Goal: Transaction & Acquisition: Purchase product/service

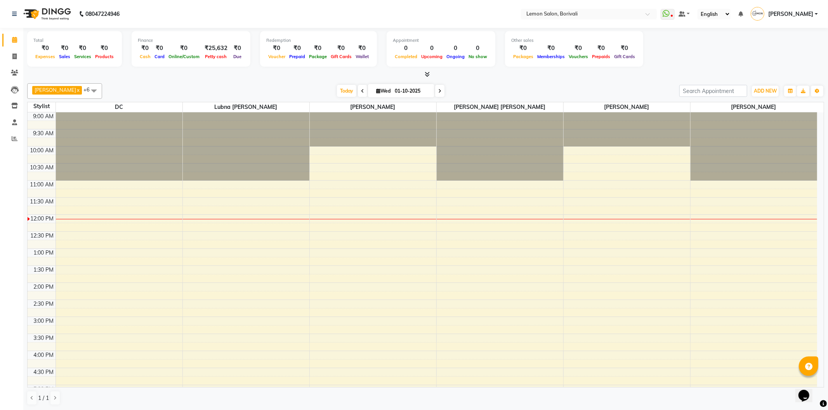
scroll to position [129, 0]
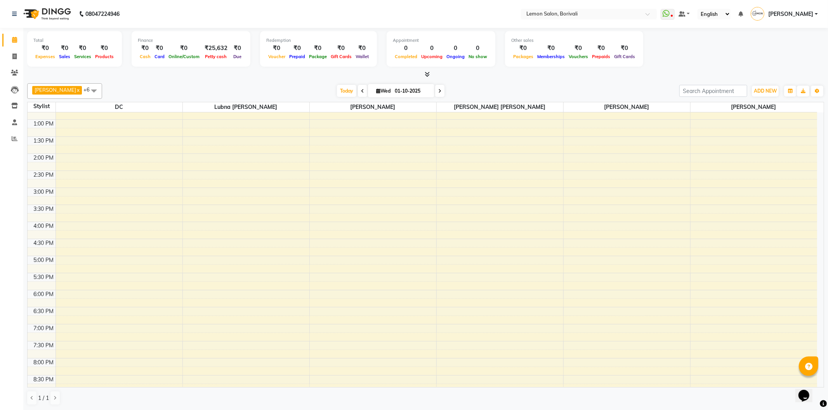
click at [18, 115] on li "Staff" at bounding box center [11, 122] width 23 height 17
click at [14, 110] on span at bounding box center [15, 106] width 14 height 9
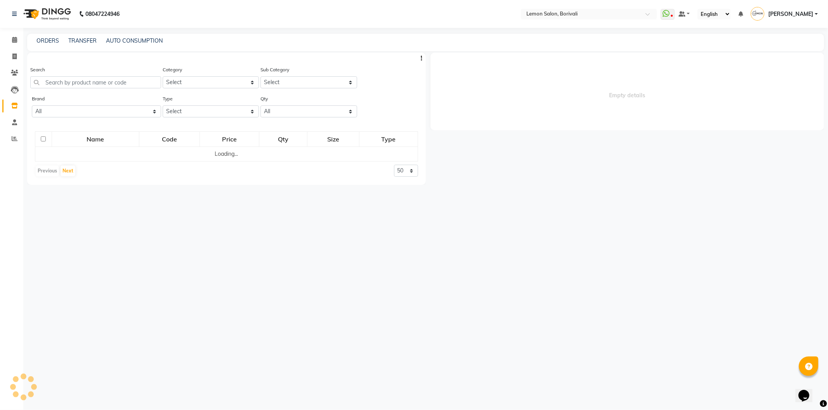
select select
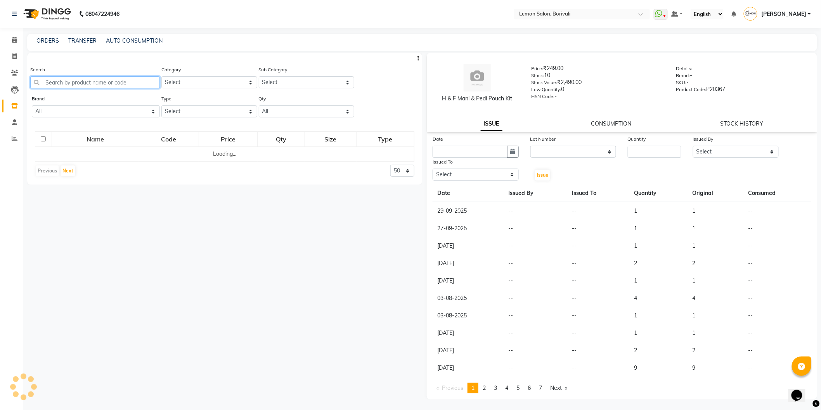
click at [100, 82] on input "text" at bounding box center [95, 82] width 130 height 12
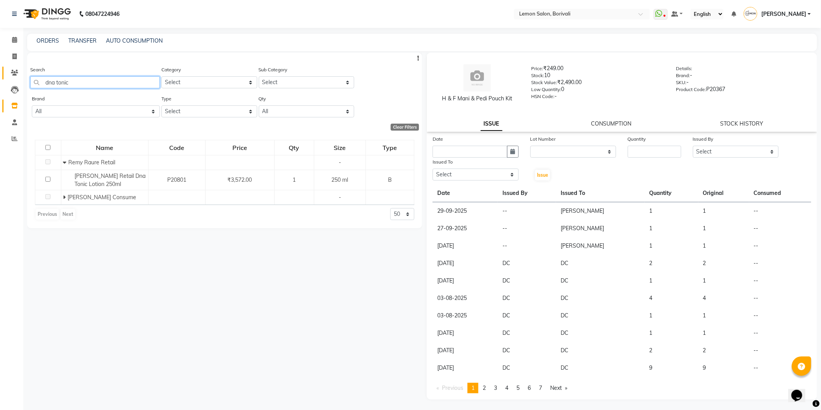
drag, startPoint x: 87, startPoint y: 88, endPoint x: 6, endPoint y: 68, distance: 83.1
click at [0, 65] on app-home "08047224946 Select Location × Lemon Salon, Borivali WhatsApp Status ✕ Status: D…" at bounding box center [410, 208] width 821 height 416
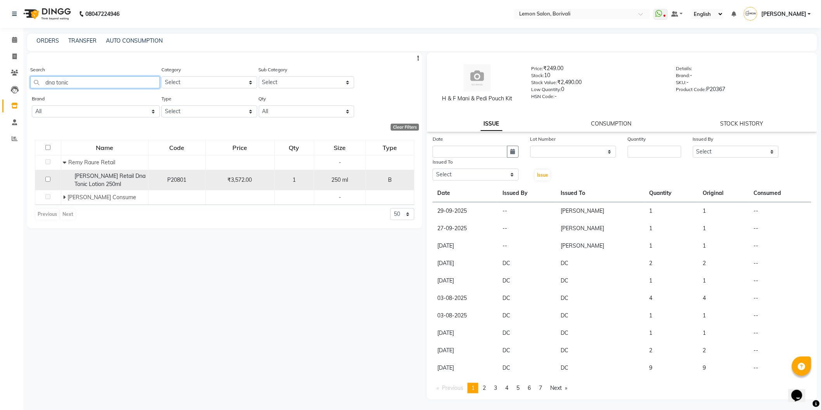
type input "dna tonic"
click at [88, 184] on span "[PERSON_NAME] Retail Dna Tonic Lotion 250ml" at bounding box center [110, 180] width 71 height 15
select select
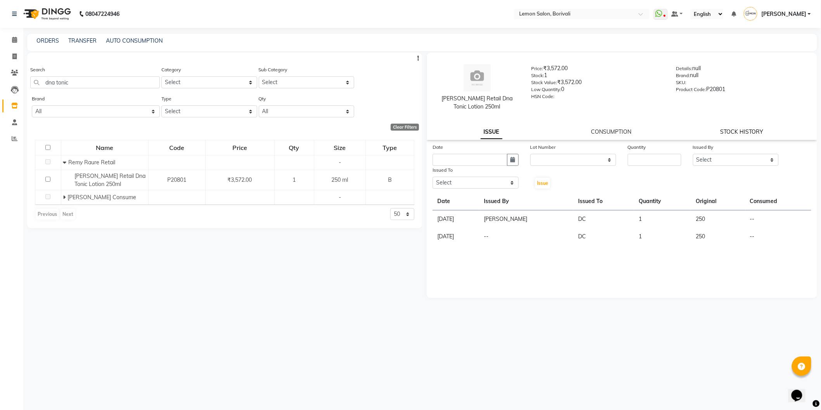
click at [749, 129] on link "STOCK HISTORY" at bounding box center [741, 131] width 43 height 7
select select "all"
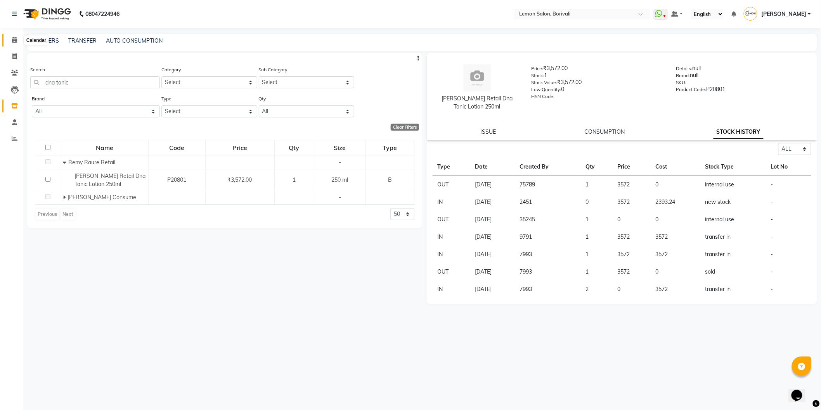
click at [17, 43] on span at bounding box center [15, 40] width 14 height 9
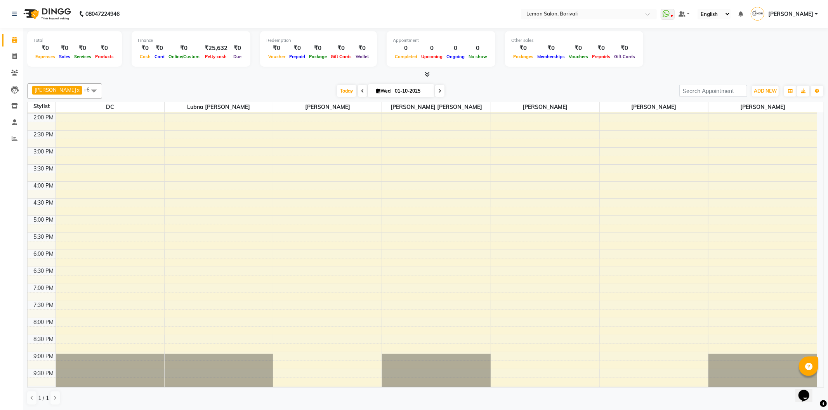
scroll to position [172, 0]
click at [393, 250] on div "9:00 AM 9:30 AM 10:00 AM 10:30 AM 11:00 AM 11:30 AM 12:00 PM 12:30 PM 1:00 PM 1…" at bounding box center [422, 179] width 789 height 478
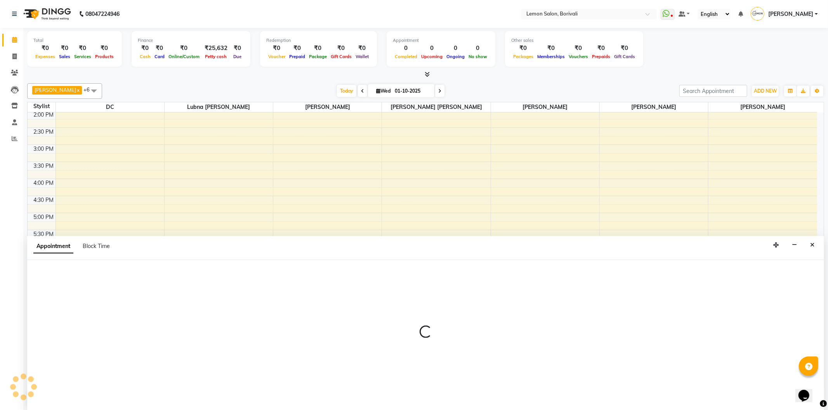
select select "7565"
select select "1080"
select select "tentative"
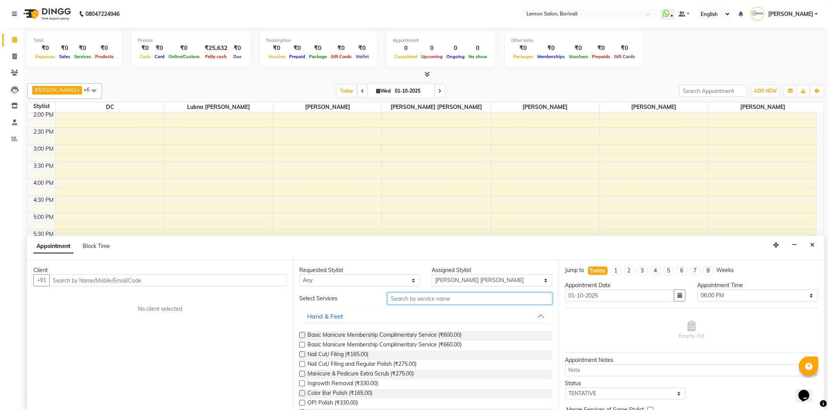
click at [468, 303] on input "text" at bounding box center [469, 299] width 165 height 12
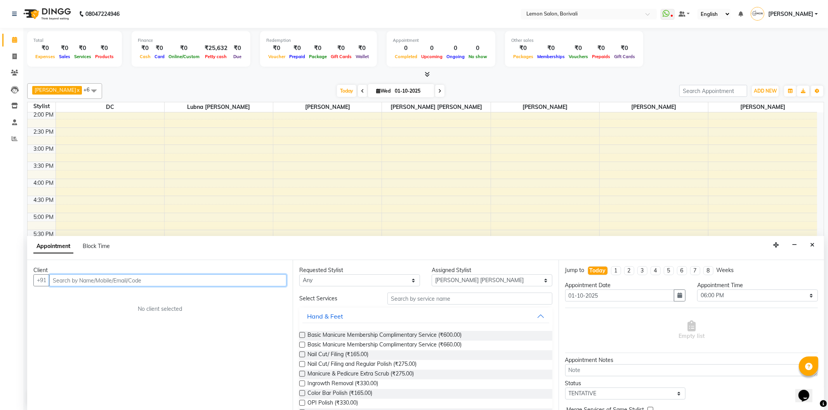
click at [174, 281] on input "text" at bounding box center [167, 281] width 237 height 12
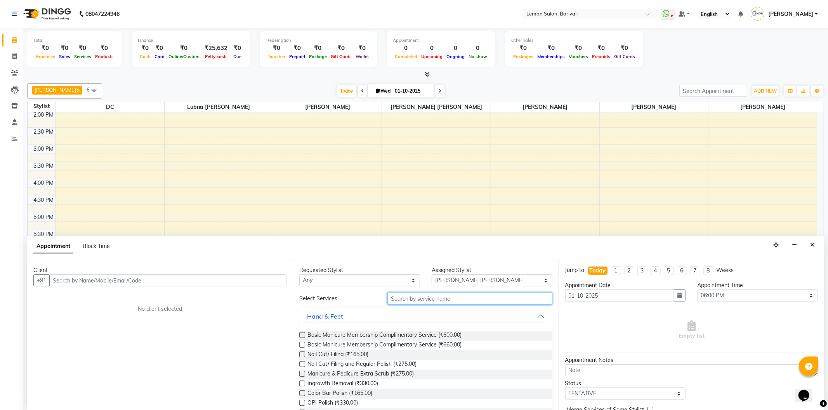
click at [453, 300] on input "text" at bounding box center [469, 299] width 165 height 12
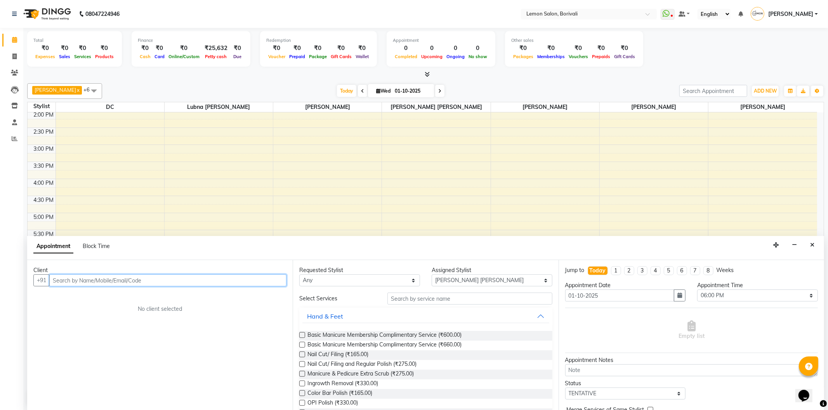
click at [173, 286] on input "text" at bounding box center [167, 281] width 237 height 12
drag, startPoint x: 161, startPoint y: 280, endPoint x: 160, endPoint y: 273, distance: 6.6
click at [160, 277] on input "text" at bounding box center [167, 281] width 237 height 12
click at [119, 302] on button "[PERSON_NAME] 916728990 2" at bounding box center [105, 297] width 111 height 12
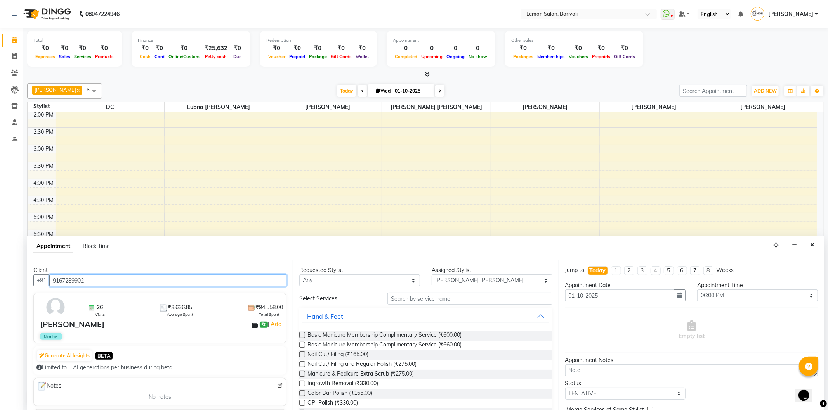
type input "9167289902"
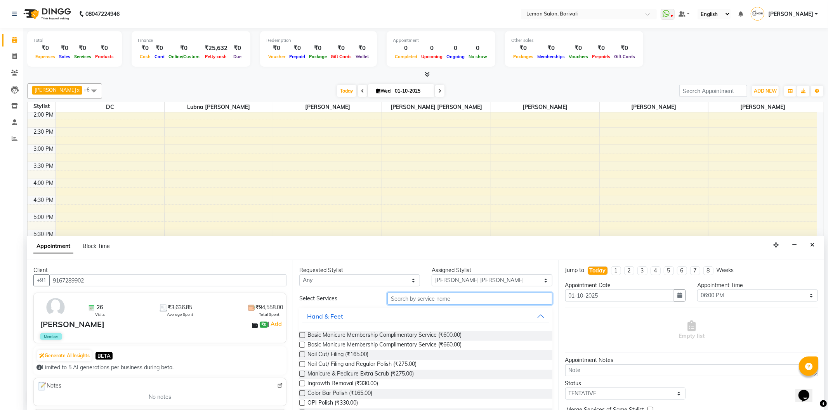
click at [454, 299] on input "text" at bounding box center [469, 299] width 165 height 12
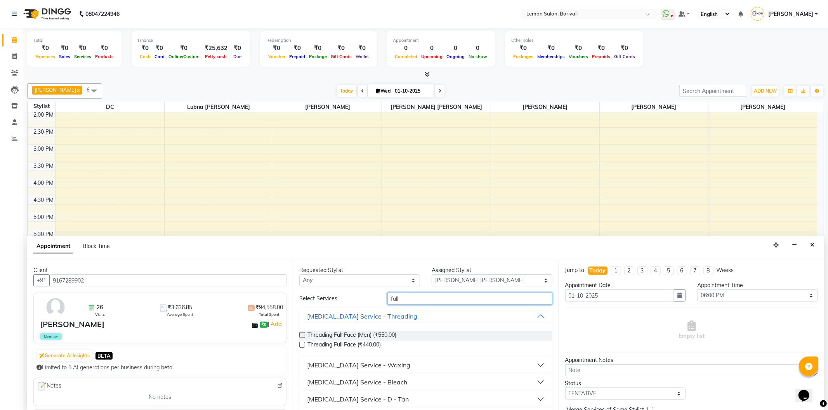
type input "full"
click at [428, 371] on button "[MEDICAL_DATA] Service - Waxing" at bounding box center [425, 366] width 246 height 14
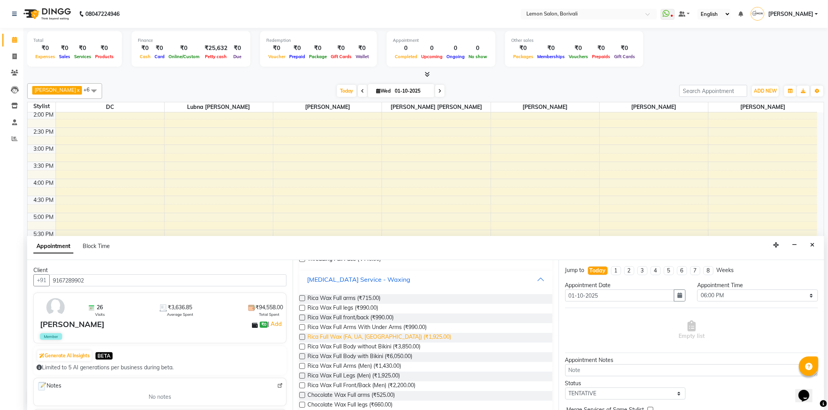
scroll to position [86, 0]
click at [355, 300] on span "Rica Wax Full arms (₹715.00)" at bounding box center [343, 299] width 73 height 10
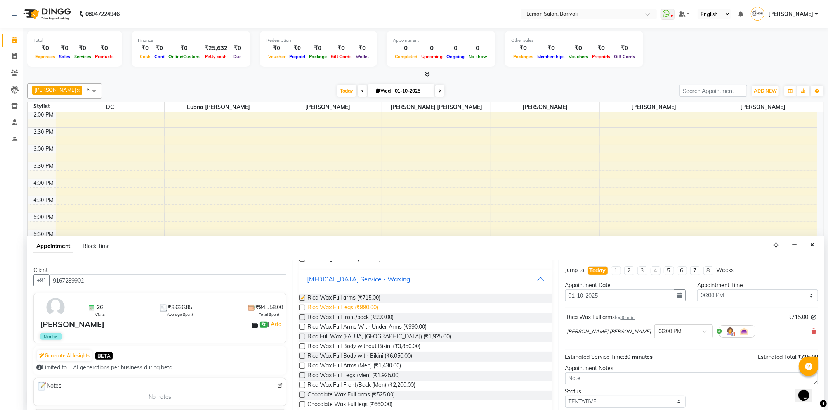
checkbox input "false"
click at [353, 310] on span "Rica Wax Full legs (₹990.00)" at bounding box center [342, 309] width 71 height 10
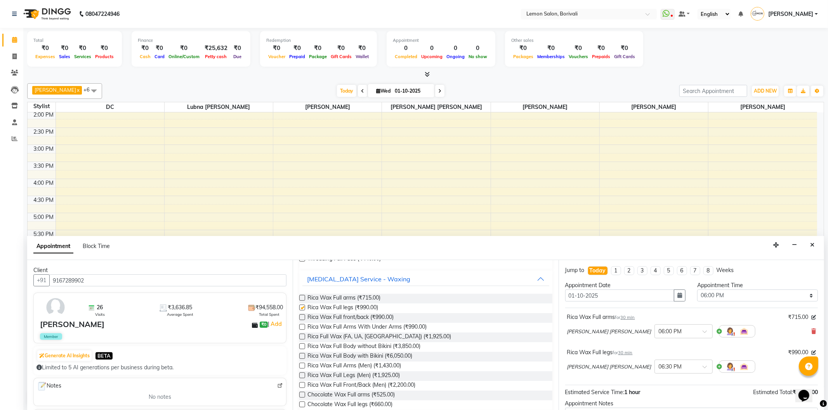
checkbox input "false"
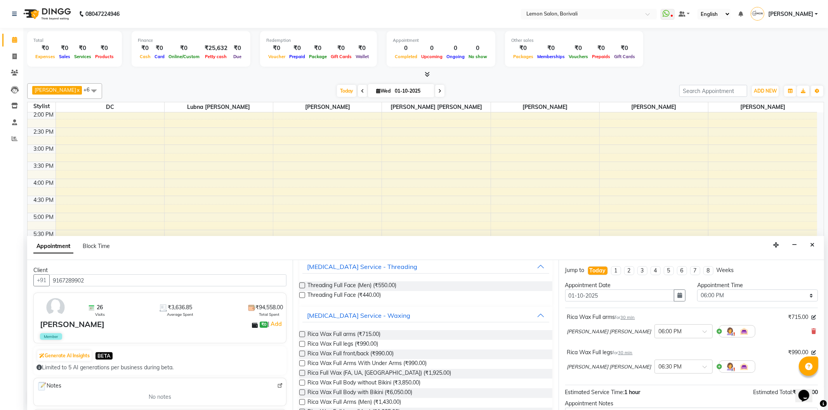
scroll to position [0, 0]
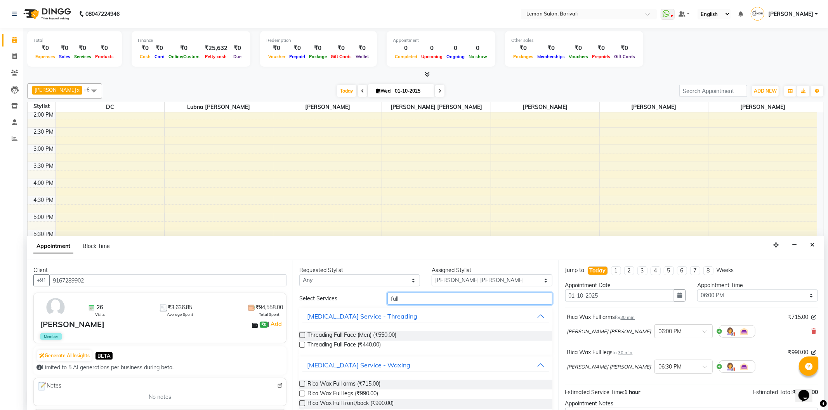
drag, startPoint x: 422, startPoint y: 297, endPoint x: 169, endPoint y: 268, distance: 254.6
click at [188, 272] on div "Client +91 9167289902 26 Visits ₹3,636.85 Average Spent ₹94,558.00 Total Spent …" at bounding box center [425, 335] width 797 height 151
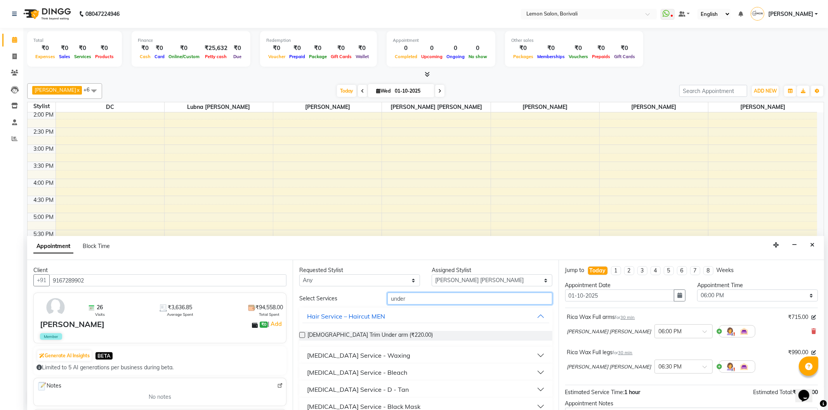
type input "under"
click at [403, 355] on button "[MEDICAL_DATA] Service - Waxing" at bounding box center [425, 356] width 246 height 14
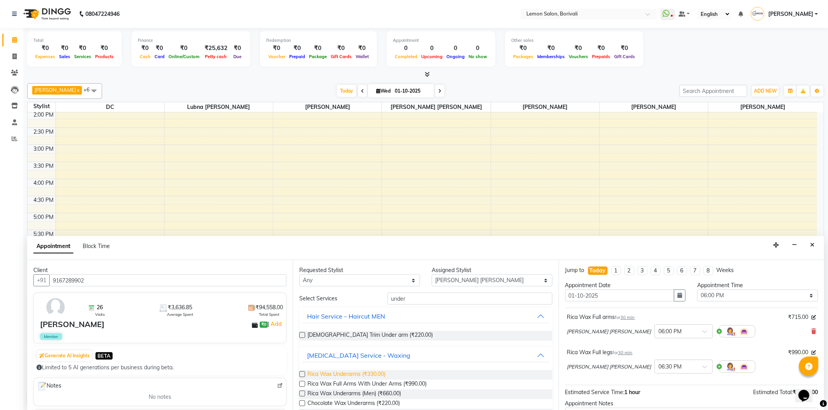
click at [359, 377] on span "Rica Wax Underarms (₹330.00)" at bounding box center [346, 376] width 78 height 10
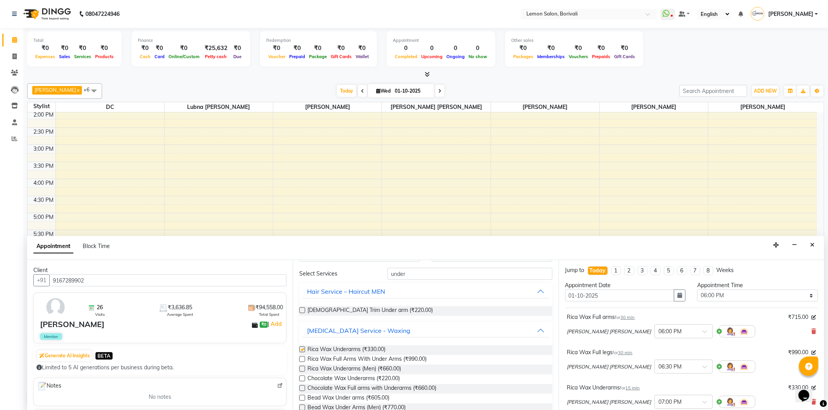
checkbox input "false"
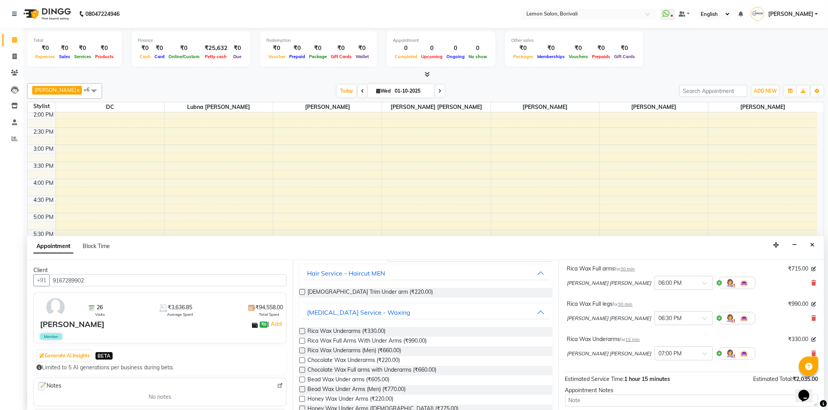
scroll to position [117, 0]
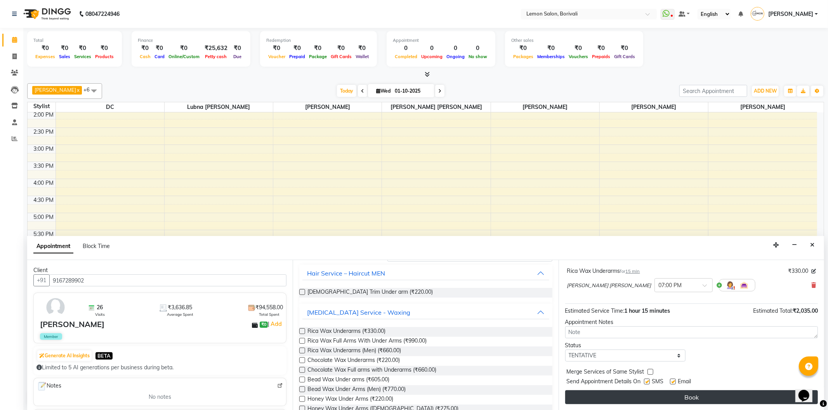
click at [686, 398] on button "Book" at bounding box center [691, 398] width 253 height 14
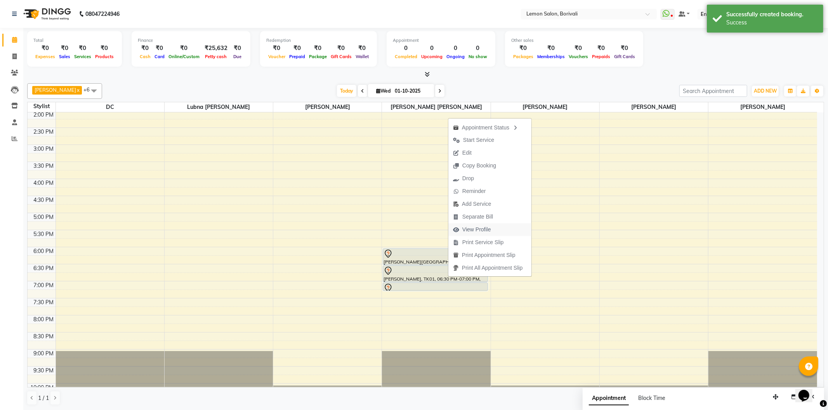
click at [494, 230] on span "View Profile" at bounding box center [471, 229] width 47 height 13
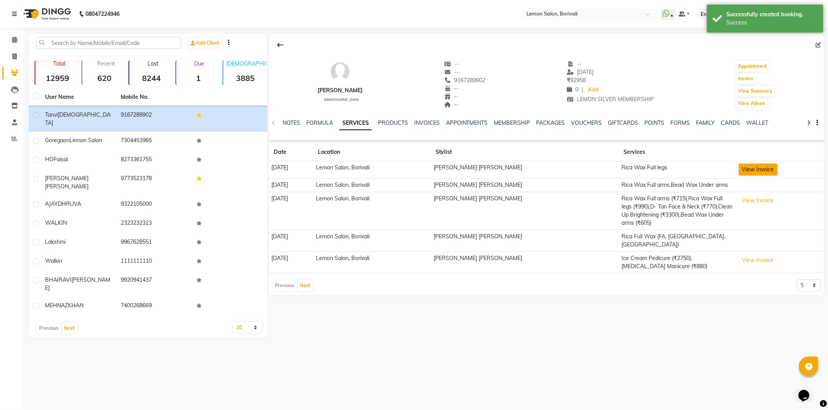
click at [754, 175] on button "View Invoice" at bounding box center [757, 170] width 39 height 12
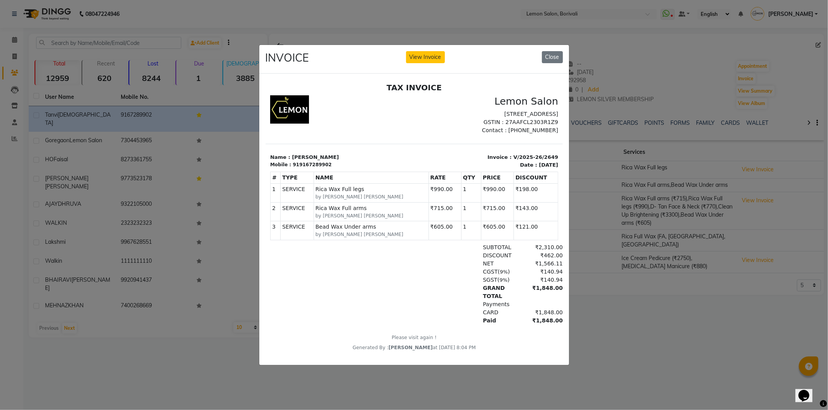
drag, startPoint x: 549, startPoint y: 54, endPoint x: 533, endPoint y: 64, distance: 18.6
click at [549, 54] on button "Close" at bounding box center [552, 57] width 21 height 12
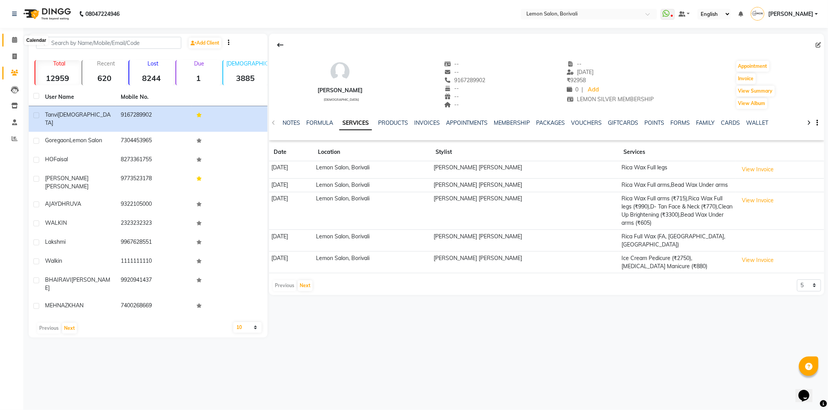
click at [18, 37] on span at bounding box center [15, 40] width 14 height 9
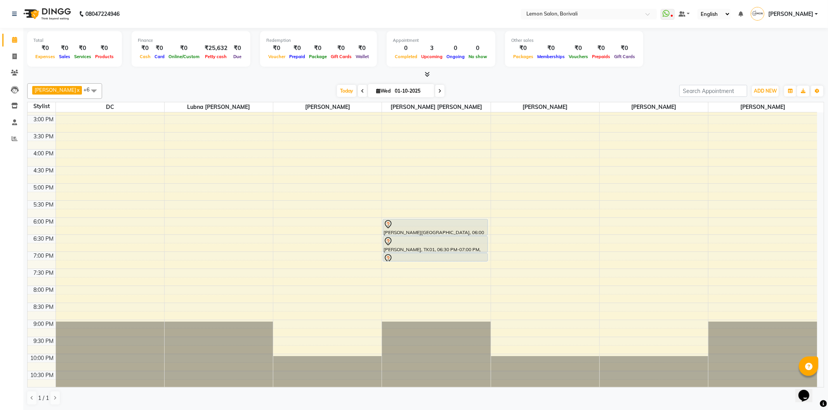
scroll to position [204, 0]
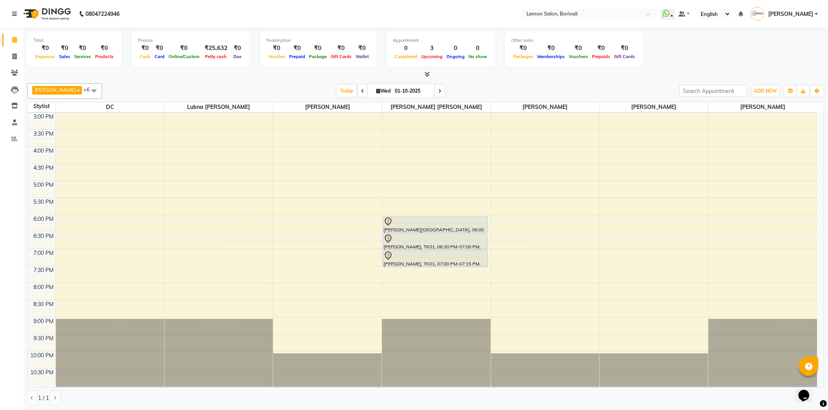
drag, startPoint x: 441, startPoint y: 258, endPoint x: 440, endPoint y: 263, distance: 4.8
click at [440, 263] on div "[PERSON_NAME][GEOGRAPHIC_DATA], 06:00 PM-06:30 PM, Rica Wax Full arms [PERSON_N…" at bounding box center [436, 147] width 108 height 478
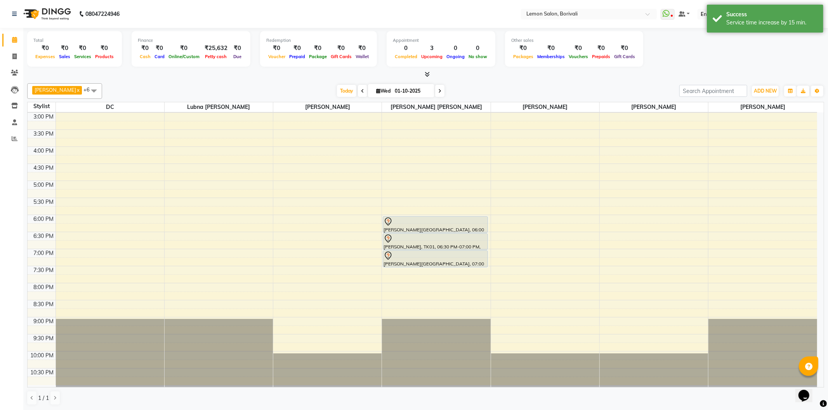
click at [438, 89] on icon at bounding box center [439, 91] width 3 height 5
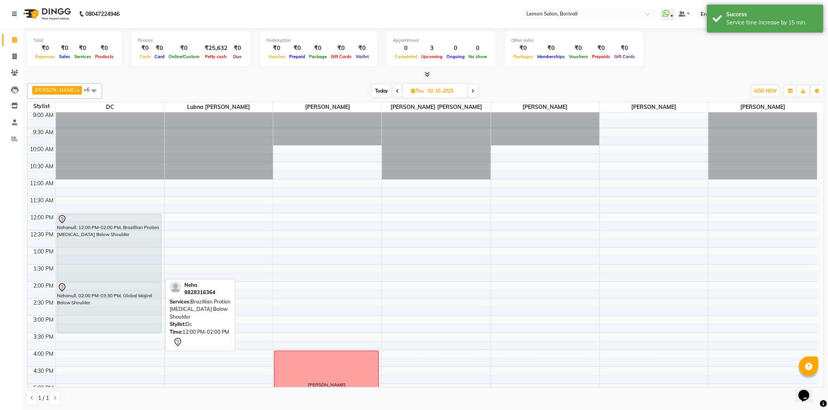
scroll to position [0, 0]
click at [372, 88] on span "Today" at bounding box center [381, 91] width 19 height 12
type input "01-10-2025"
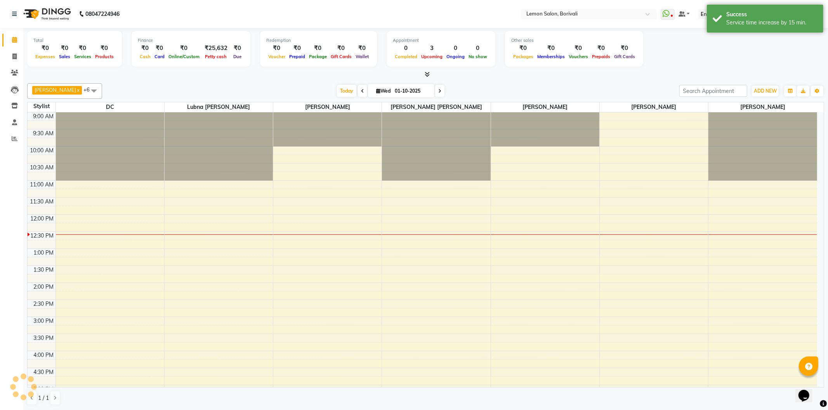
scroll to position [103, 0]
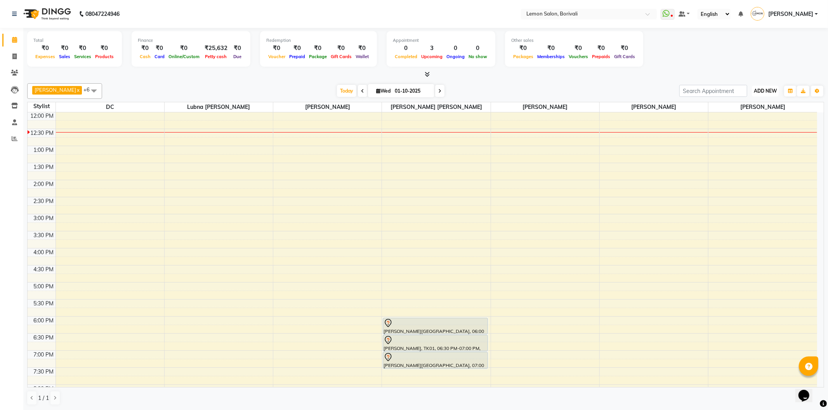
click at [771, 87] on button "ADD NEW Toggle Dropdown" at bounding box center [765, 91] width 27 height 11
click at [739, 136] on link "Add Attendance" at bounding box center [747, 136] width 61 height 10
select select "W"
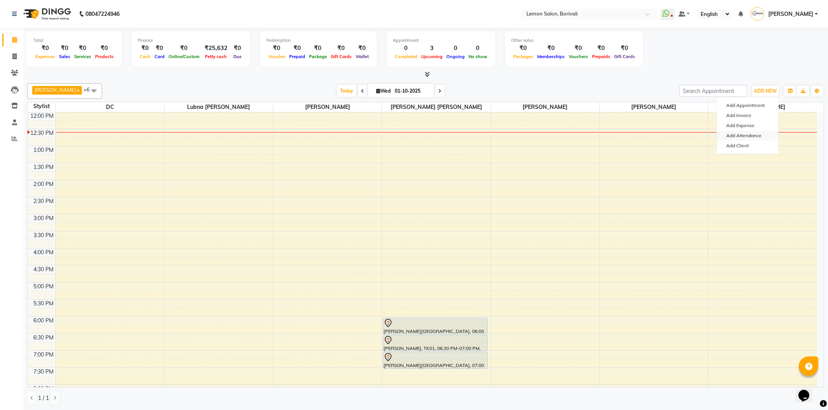
select select "W"
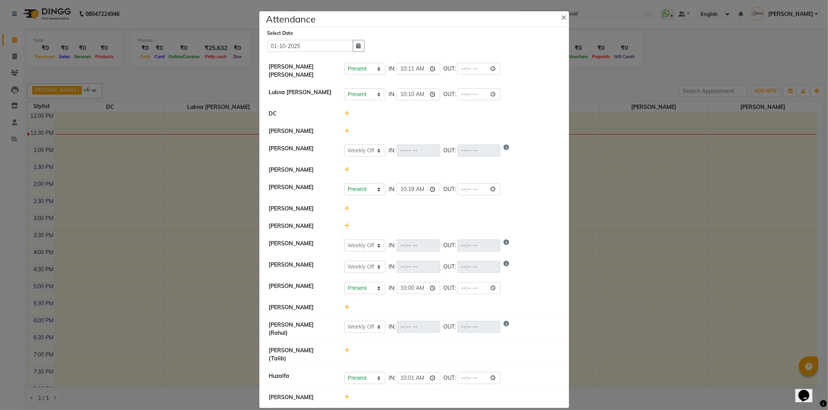
click at [346, 170] on icon at bounding box center [346, 169] width 5 height 5
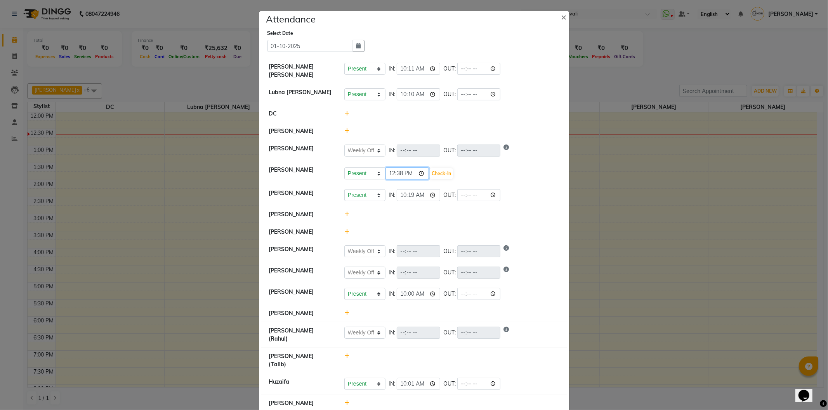
click at [421, 173] on input "12:38" at bounding box center [406, 174] width 43 height 12
type input "12:19"
click at [449, 174] on button "Check-In" at bounding box center [441, 173] width 23 height 11
select select "W"
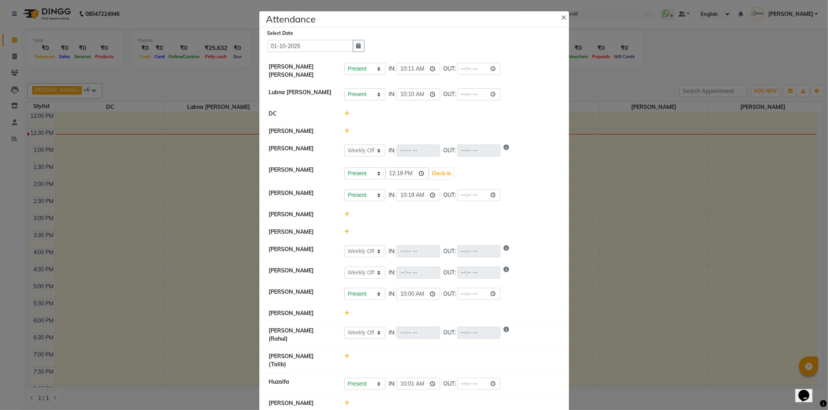
select select "W"
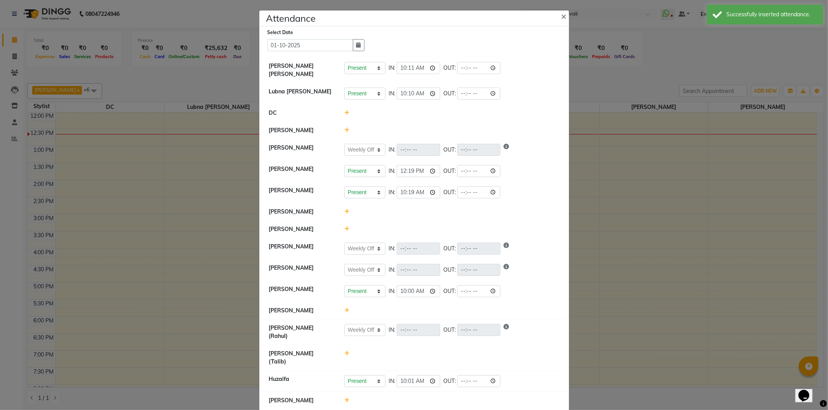
scroll to position [1, 0]
click at [344, 398] on icon at bounding box center [346, 400] width 5 height 5
click at [418, 398] on input "12:38" at bounding box center [406, 404] width 43 height 12
type input "11:53"
click at [447, 399] on button "Check-In" at bounding box center [441, 404] width 23 height 11
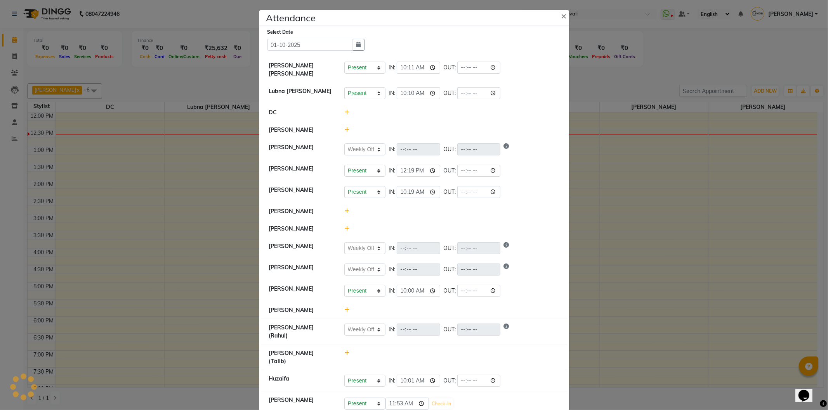
select select "W"
click at [344, 230] on icon at bounding box center [346, 228] width 5 height 5
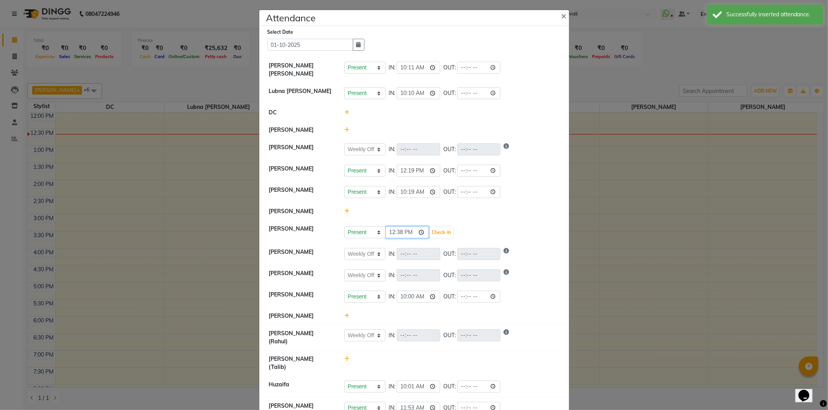
click at [424, 235] on input "12:38" at bounding box center [406, 233] width 43 height 12
type input "12:00"
click at [440, 228] on button "Check-In" at bounding box center [441, 232] width 23 height 11
select select "W"
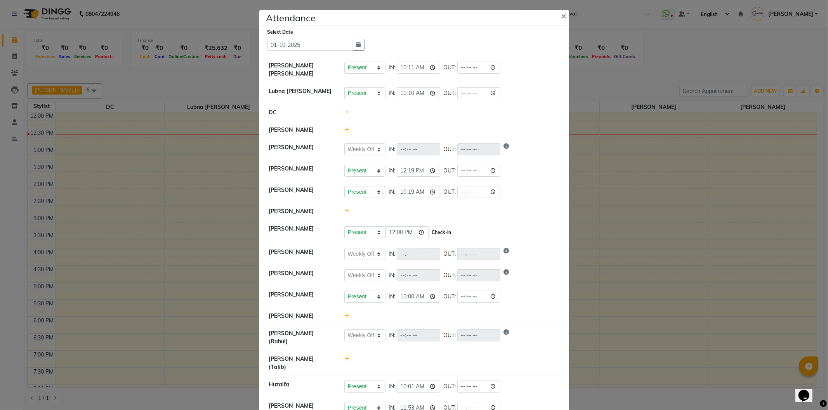
select select "W"
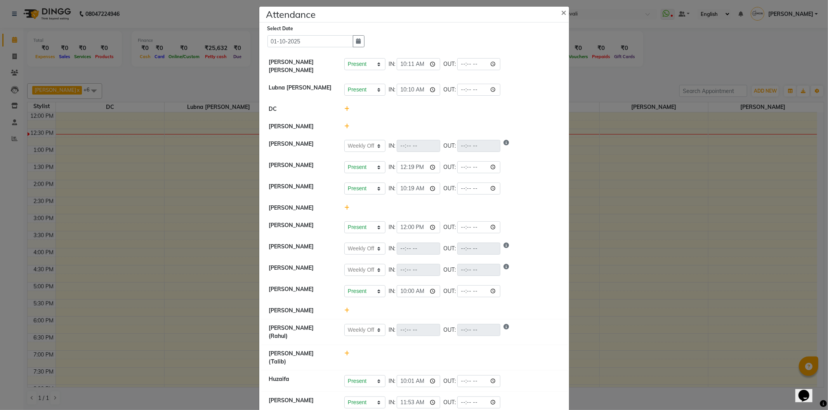
scroll to position [0, 0]
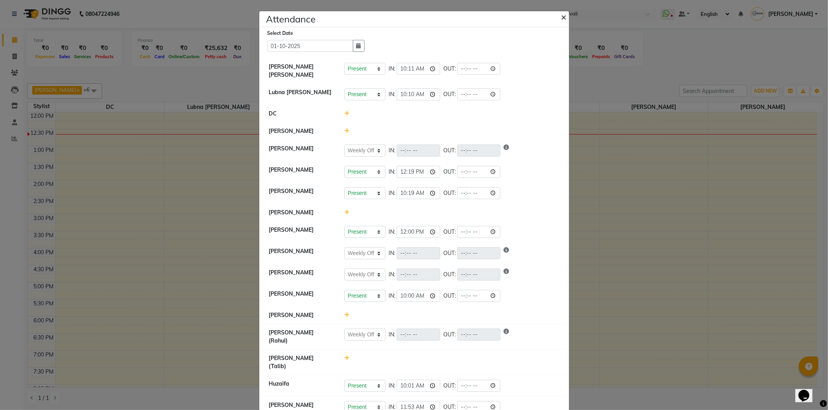
click at [563, 17] on button "×" at bounding box center [564, 17] width 19 height 22
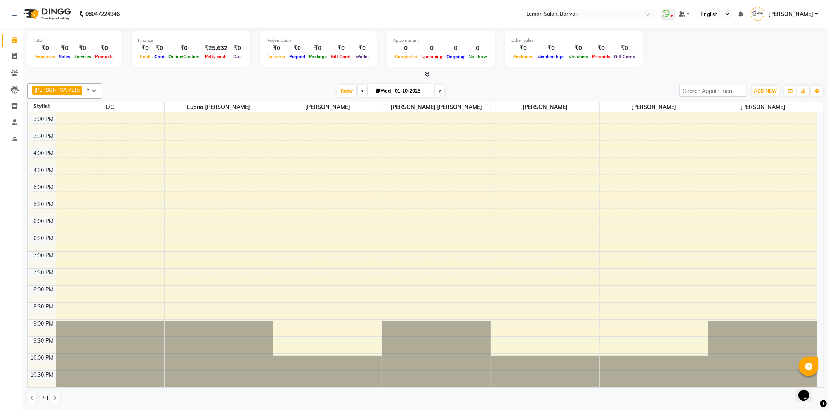
scroll to position [204, 0]
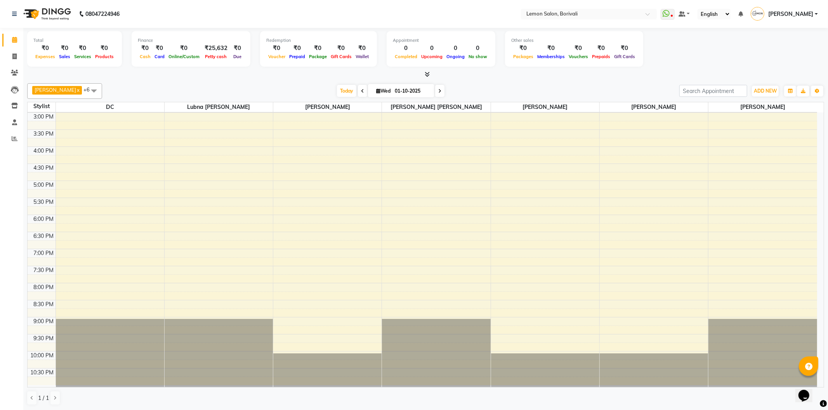
click at [438, 93] on icon at bounding box center [439, 91] width 3 height 5
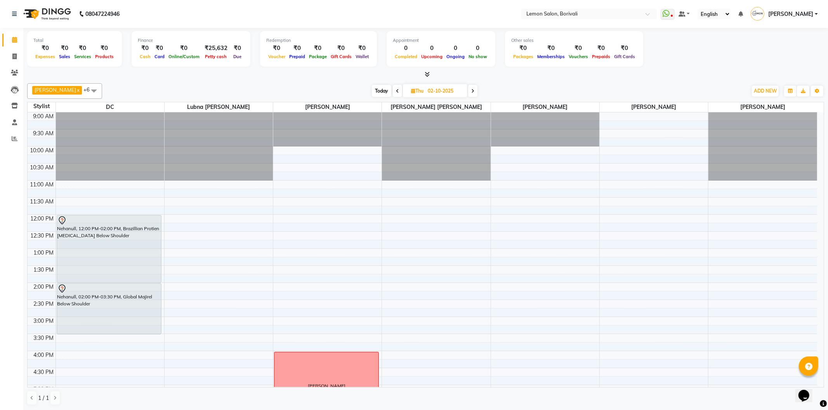
scroll to position [172, 0]
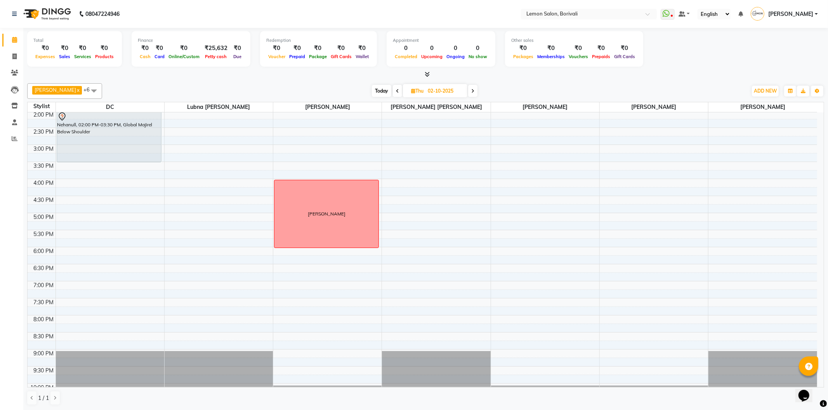
click at [393, 90] on span at bounding box center [397, 91] width 9 height 12
type input "01-10-2025"
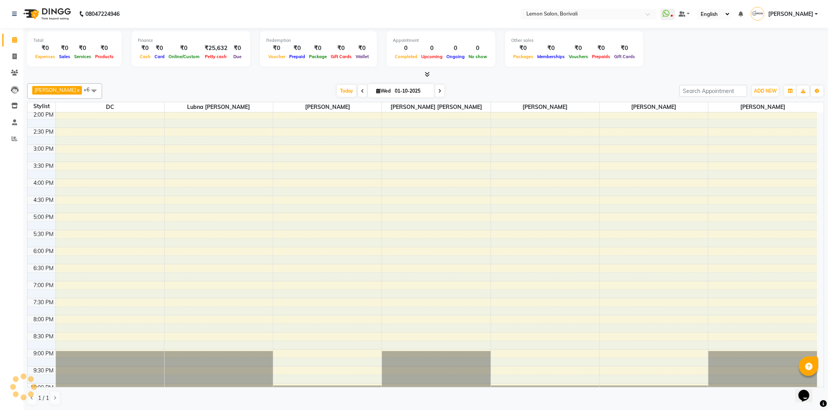
scroll to position [103, 0]
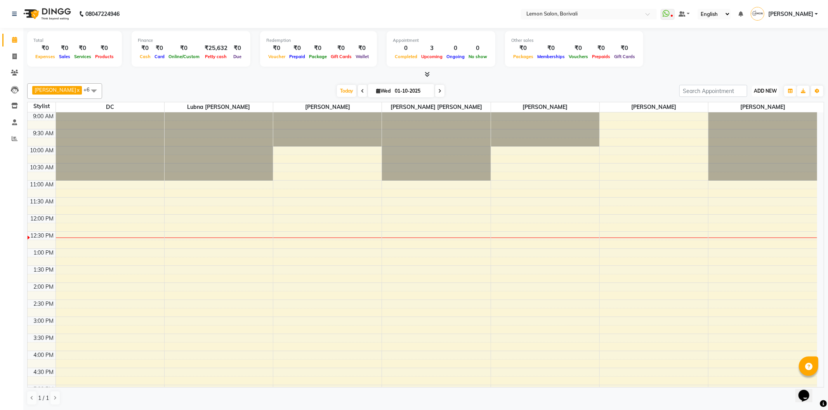
click at [762, 92] on span "ADD NEW" at bounding box center [764, 91] width 23 height 6
click at [756, 134] on link "Add Attendance" at bounding box center [747, 136] width 61 height 10
select select "W"
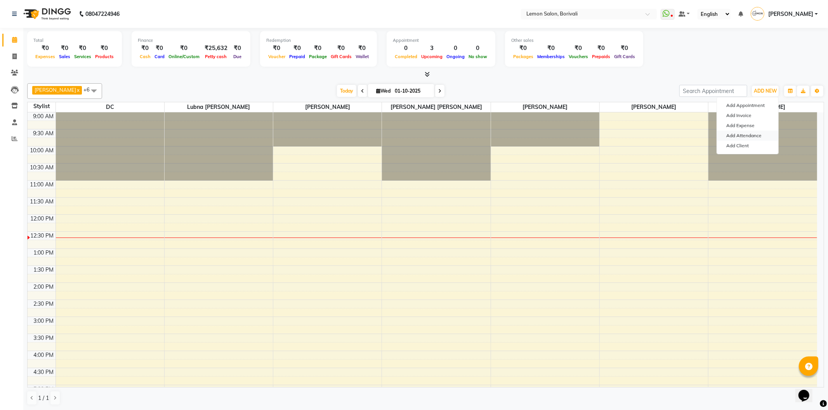
select select "W"
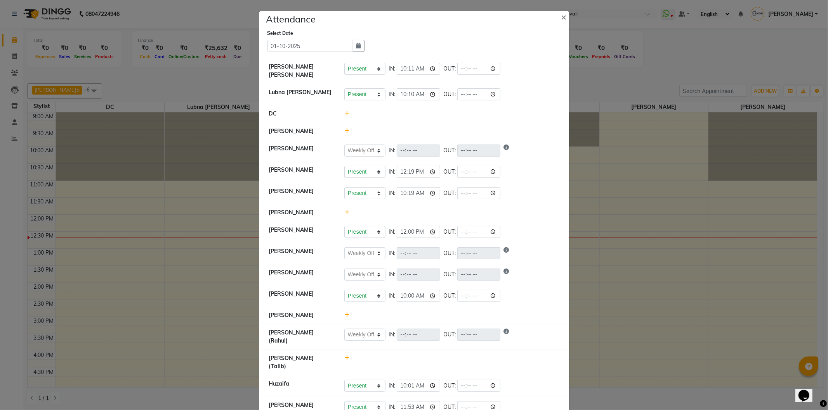
click at [469, 272] on div "Attendance × Select Date 01-10-2025 Nirmala jeevan marthe Present Absent Late H…" at bounding box center [414, 216] width 310 height 410
click at [567, 21] on button "×" at bounding box center [564, 17] width 19 height 22
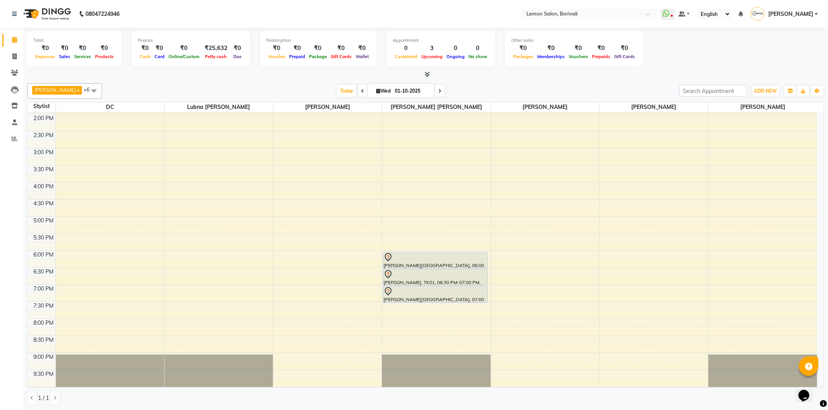
scroll to position [172, 0]
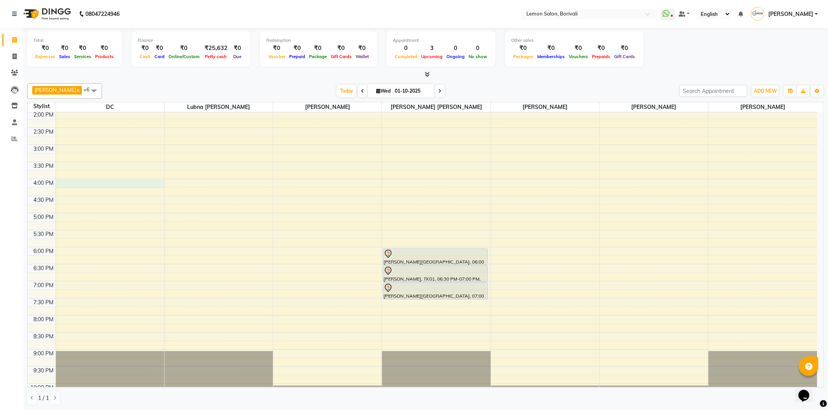
click at [130, 187] on div "9:00 AM 9:30 AM 10:00 AM 10:30 AM 11:00 AM 11:30 AM 12:00 PM 12:30 PM 1:00 PM 1…" at bounding box center [422, 179] width 789 height 478
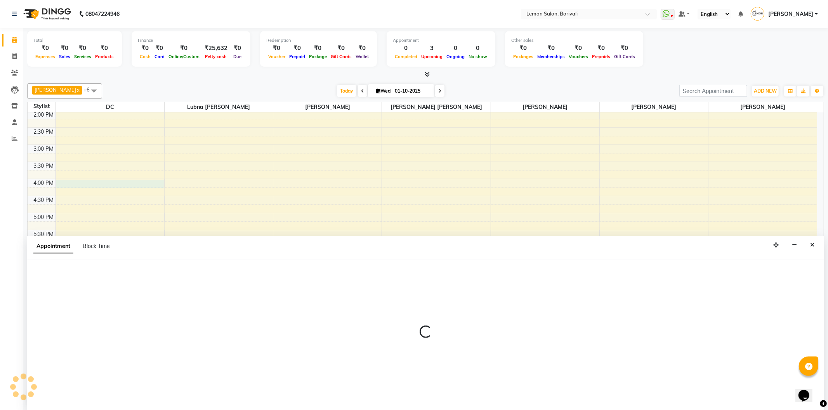
select select "7885"
select select "tentative"
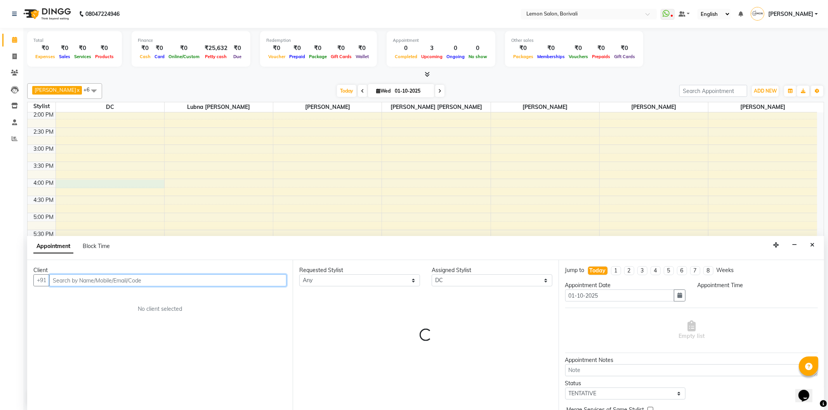
select select "960"
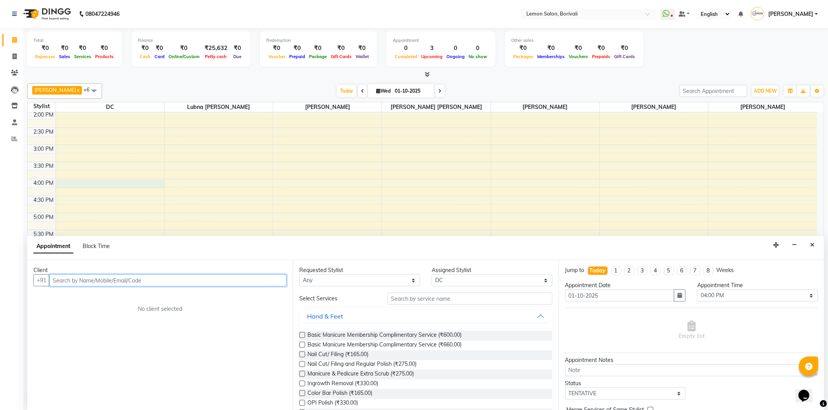
click at [162, 282] on input "text" at bounding box center [167, 281] width 237 height 12
click at [55, 282] on input "text" at bounding box center [167, 281] width 237 height 12
click at [100, 278] on input "text" at bounding box center [167, 281] width 237 height 12
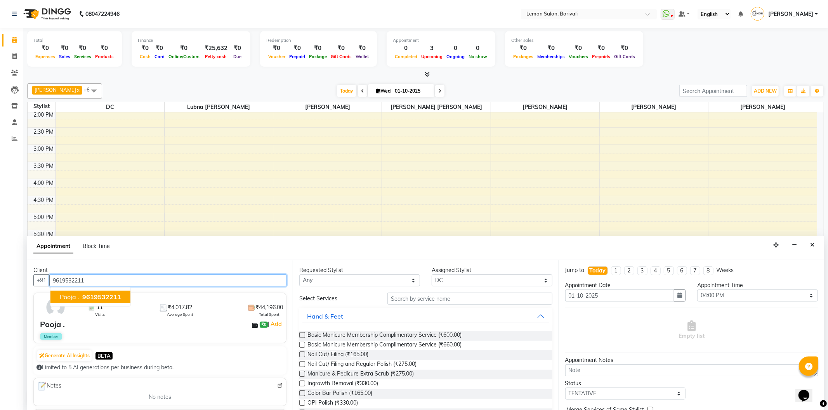
click at [83, 297] on span "9619532211" at bounding box center [101, 297] width 39 height 8
type input "9619532211"
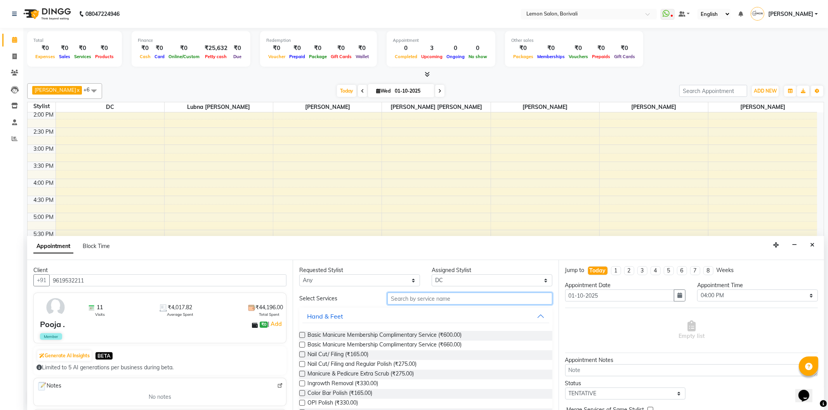
click at [485, 300] on input "text" at bounding box center [469, 299] width 165 height 12
click at [484, 299] on input "text" at bounding box center [469, 299] width 165 height 12
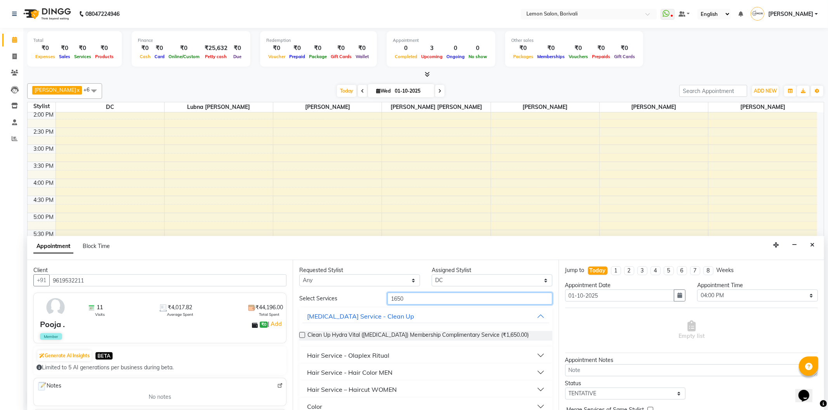
type input "1650"
click at [420, 389] on button "Hair Service – Haircut WOMEN" at bounding box center [425, 390] width 246 height 14
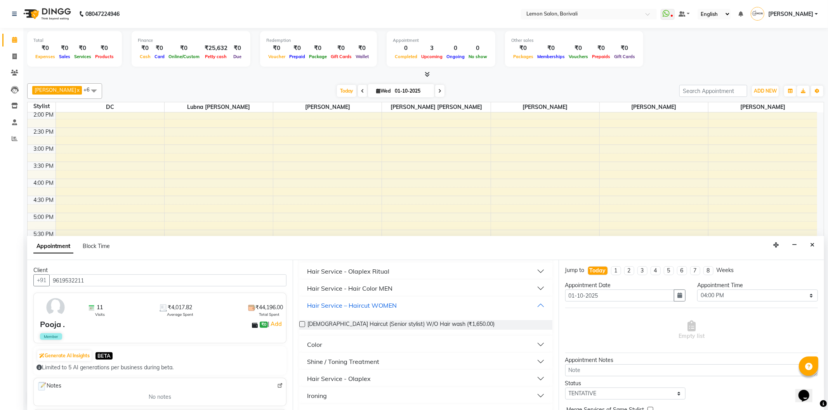
scroll to position [86, 0]
click at [439, 319] on span "Female Haircut (Senior stylist) W/O Hair wash (₹1,650.00)" at bounding box center [400, 324] width 187 height 10
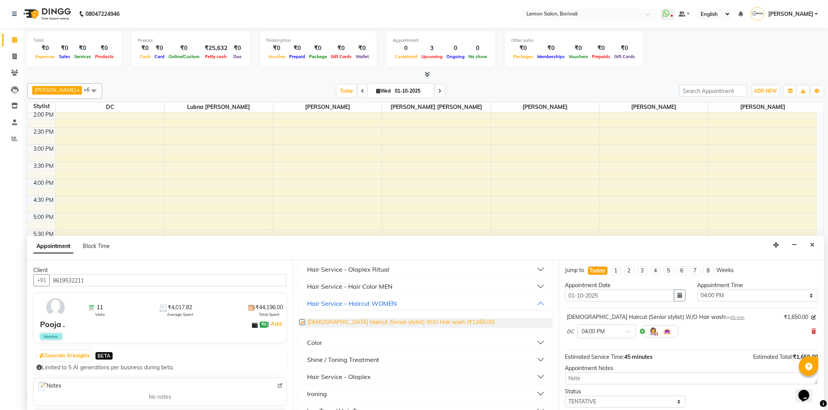
checkbox input "false"
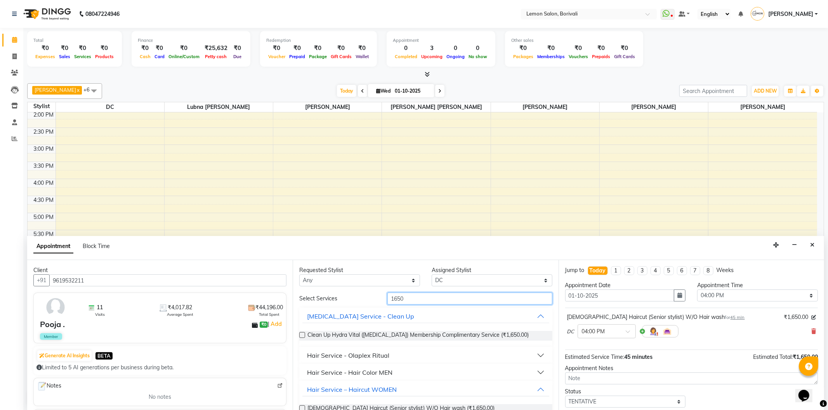
drag, startPoint x: 440, startPoint y: 301, endPoint x: 248, endPoint y: 283, distance: 192.5
click at [248, 283] on div "Client +91 9619532211 11 Visits ₹4,017.82 Average Spent ₹44,196.00 Total Spent …" at bounding box center [425, 335] width 797 height 151
click at [429, 299] on input "1650" at bounding box center [469, 299] width 165 height 12
type input "1650"
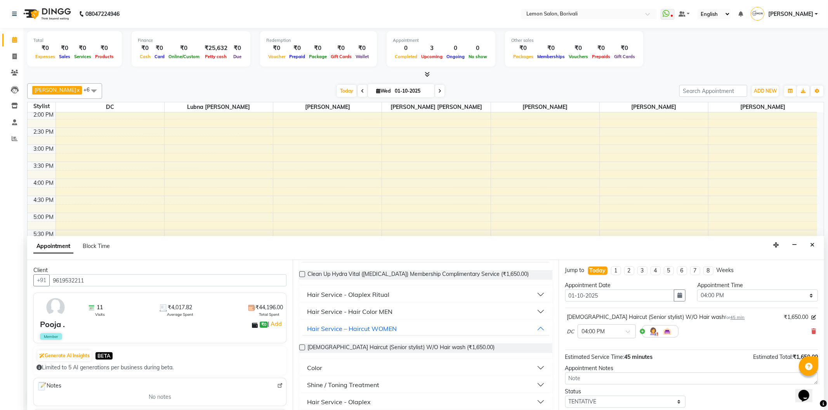
scroll to position [86, 0]
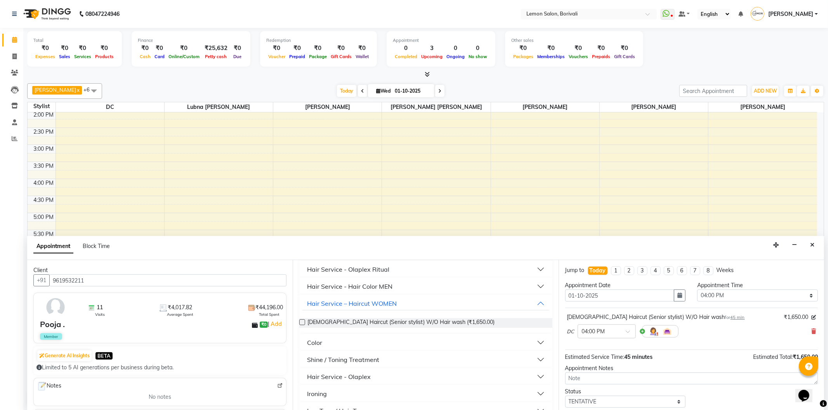
click at [442, 320] on span "Female Haircut (Senior stylist) W/O Hair wash (₹1,650.00)" at bounding box center [400, 324] width 187 height 10
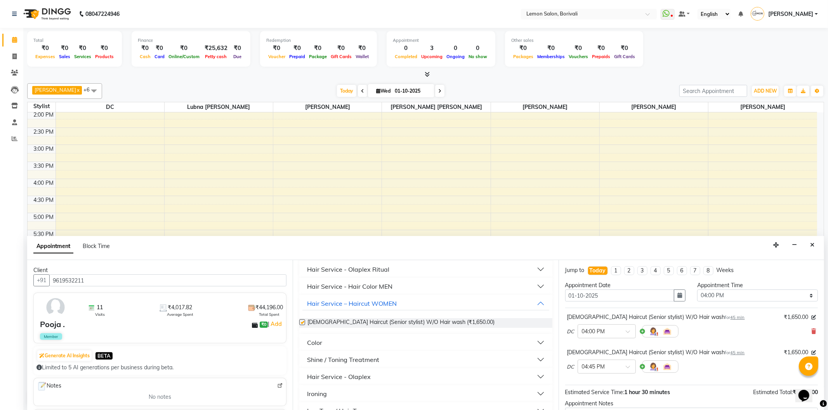
checkbox input "false"
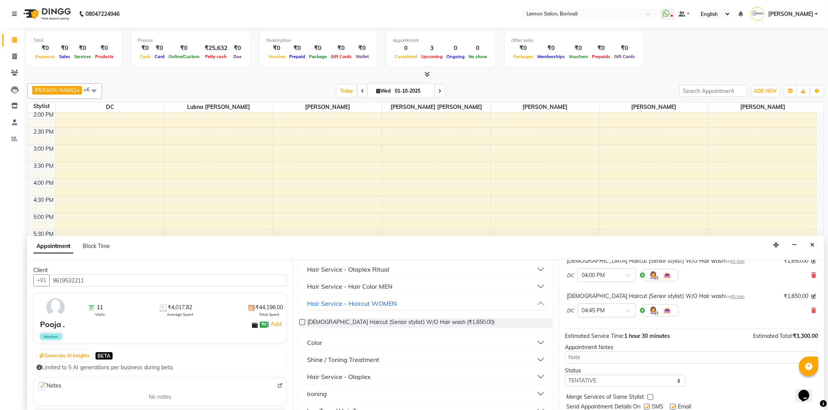
scroll to position [39, 0]
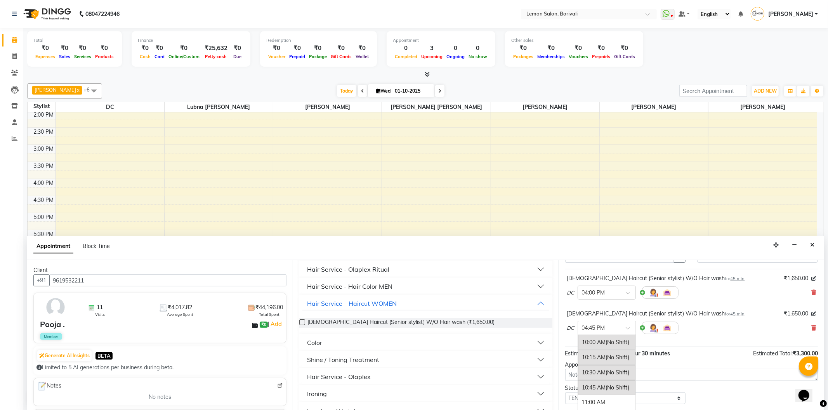
drag, startPoint x: 624, startPoint y: 326, endPoint x: 611, endPoint y: 358, distance: 34.3
click at [624, 326] on div at bounding box center [606, 328] width 57 height 8
click at [600, 341] on div "04:00 PM" at bounding box center [606, 343] width 57 height 14
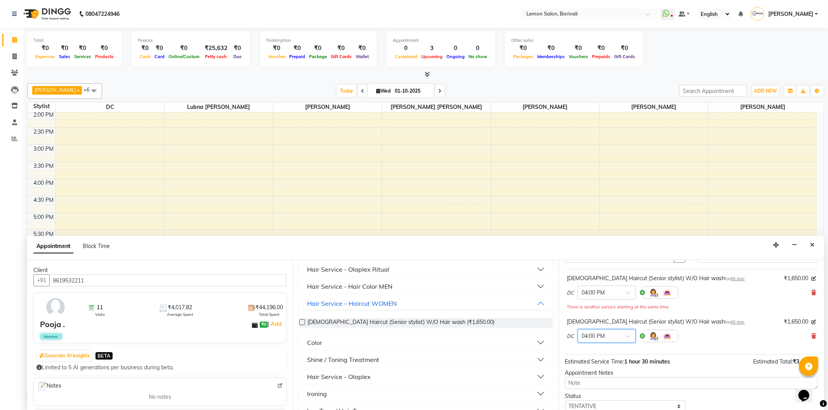
scroll to position [90, 0]
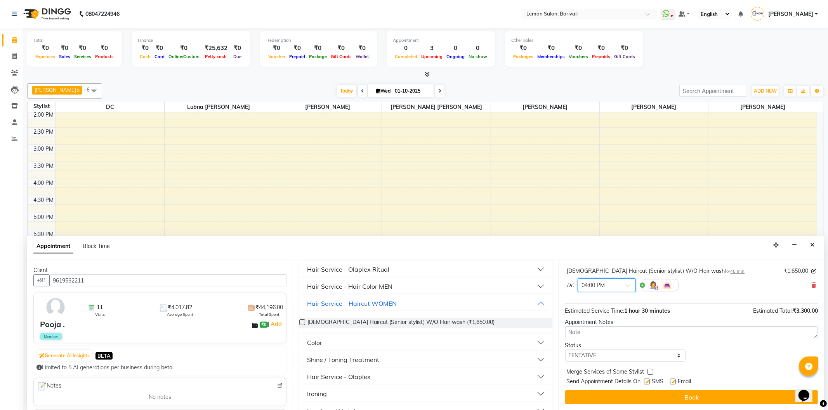
drag, startPoint x: 672, startPoint y: 397, endPoint x: 660, endPoint y: 386, distance: 16.2
click at [672, 397] on button "Book" at bounding box center [691, 398] width 253 height 14
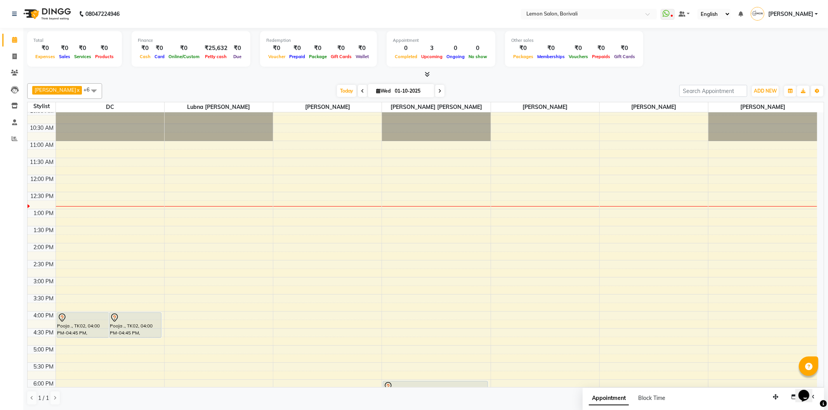
scroll to position [86, 0]
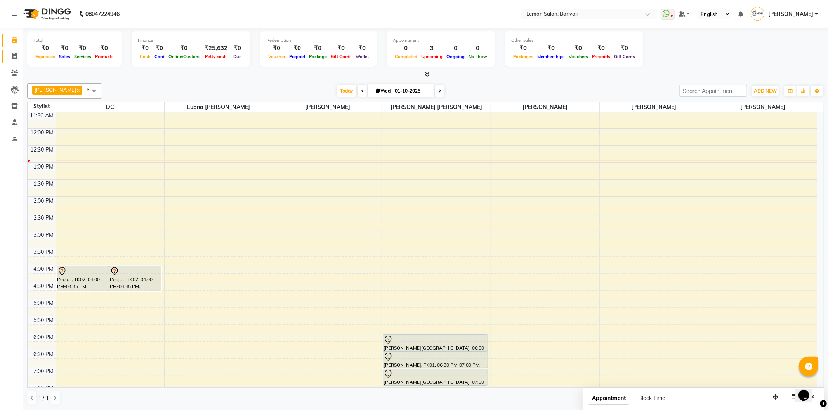
click at [5, 53] on link "Invoice" at bounding box center [11, 56] width 19 height 13
select select "567"
select select "service"
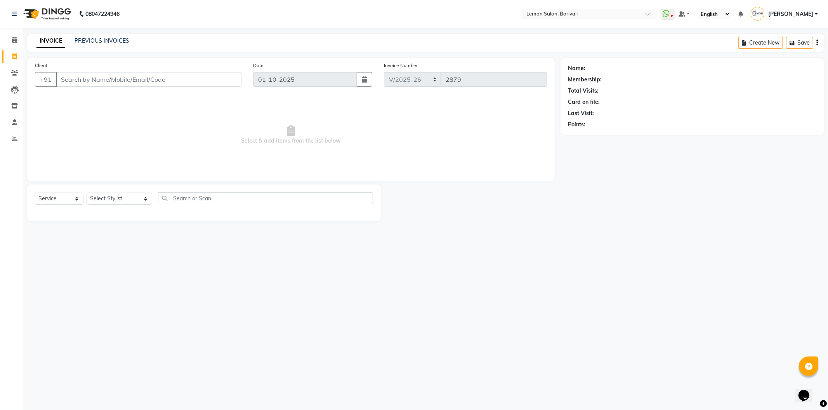
drag, startPoint x: 681, startPoint y: 319, endPoint x: 132, endPoint y: 92, distance: 594.7
click at [680, 319] on div "08047224946 Select Location × Lemon Salon, Borivali WhatsApp Status ✕ Status: D…" at bounding box center [414, 205] width 828 height 410
click at [480, 245] on div "08047224946 Select Location × Lemon Salon, Borivali WhatsApp Status ✕ Status: D…" at bounding box center [414, 205] width 828 height 410
click at [116, 200] on select "Select Stylist DC Faiz Khan Harishchandra Paswn Huzaifa Jyoti Vyas Lubna mushah…" at bounding box center [120, 199] width 66 height 12
select select "7566"
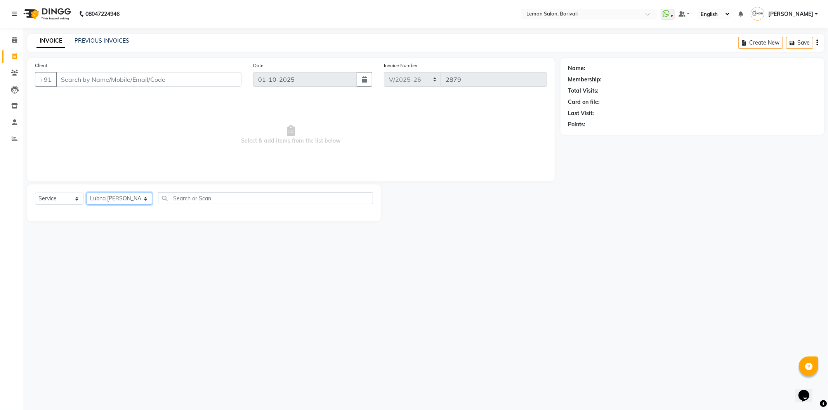
click at [87, 193] on select "Select Stylist DC Faiz Khan Harishchandra Paswn Huzaifa Jyoti Vyas Lubna mushah…" at bounding box center [120, 199] width 66 height 12
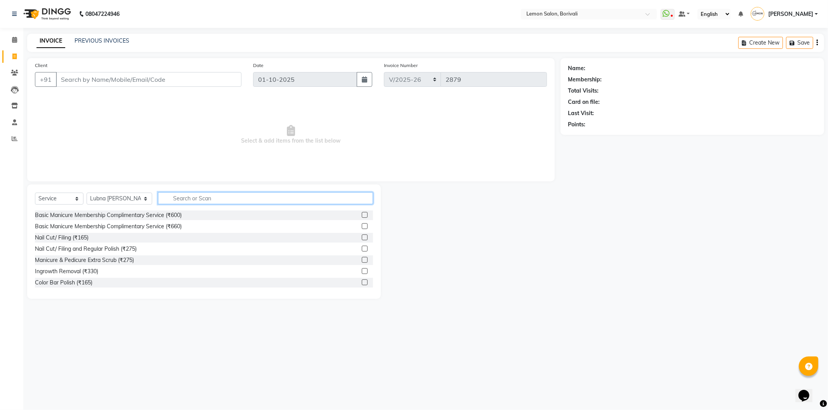
click at [197, 201] on input "text" at bounding box center [265, 198] width 215 height 12
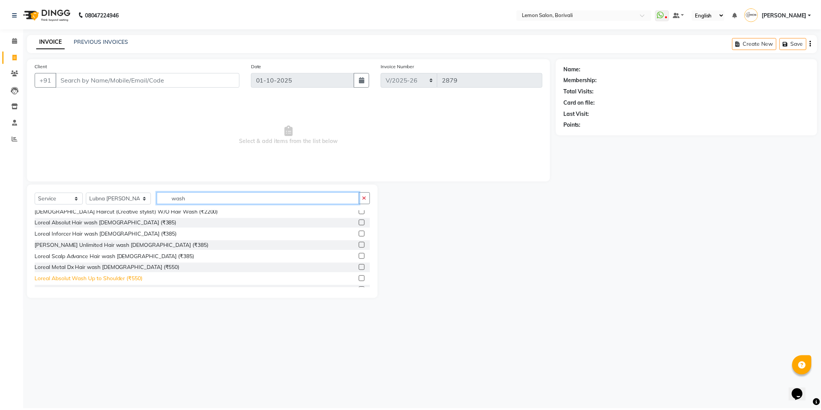
scroll to position [215, 0]
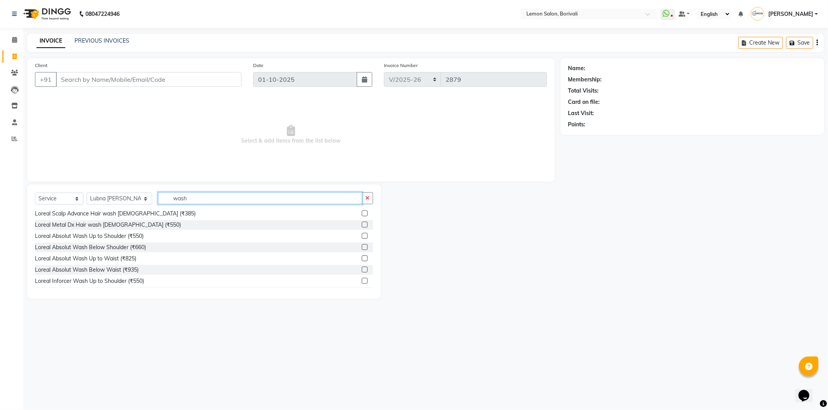
type input "wash"
click at [362, 249] on label at bounding box center [365, 247] width 6 height 6
click at [362, 249] on input "checkbox" at bounding box center [364, 247] width 5 height 5
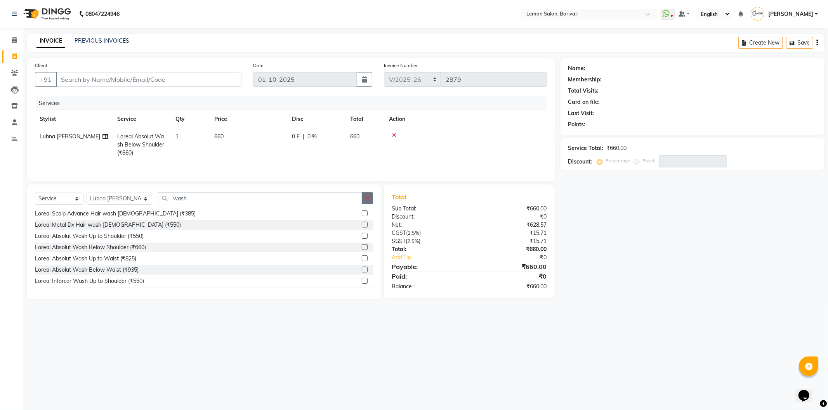
checkbox input "false"
click at [368, 198] on icon "button" at bounding box center [367, 198] width 4 height 5
click at [199, 84] on input "Client" at bounding box center [148, 79] width 185 height 15
click at [200, 74] on input "Client" at bounding box center [148, 79] width 185 height 15
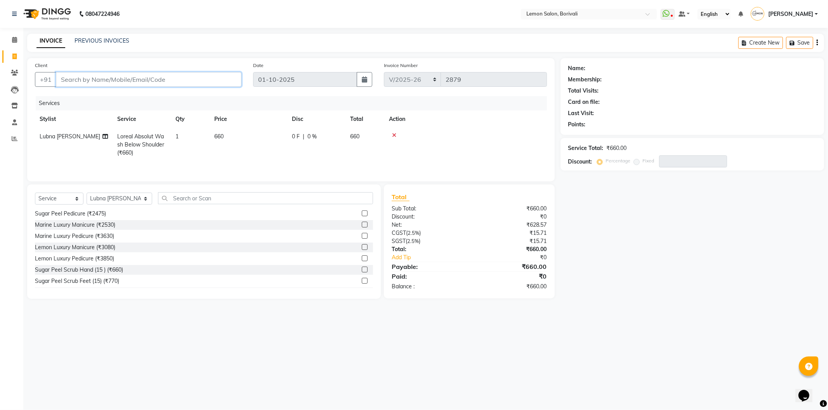
type input "9"
type input "0"
type input "9987044174"
select select "1: Object"
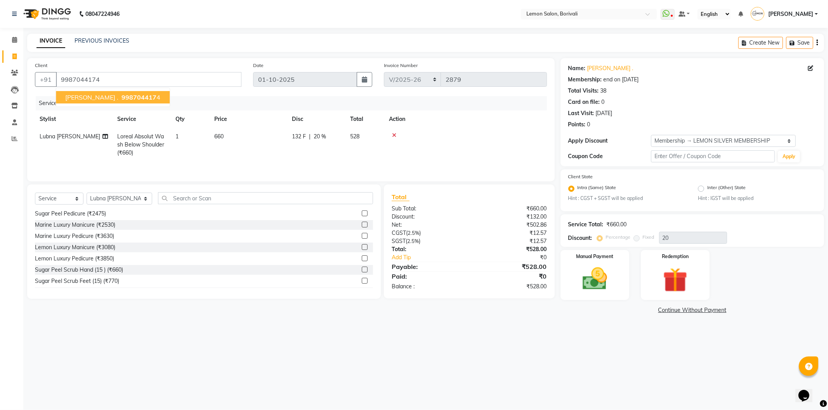
click at [101, 101] on button "Nilam . 998704417 4" at bounding box center [113, 97] width 114 height 12
type input "0"
select select "1: Object"
type input "20"
click at [645, 101] on div "Card on file: 0" at bounding box center [692, 102] width 248 height 8
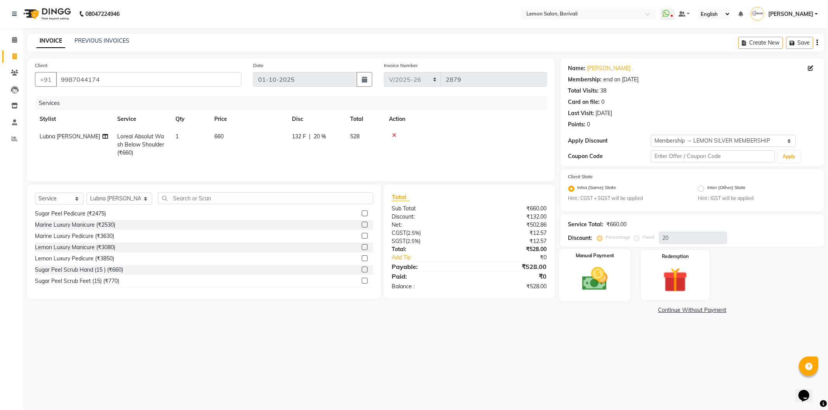
click at [612, 265] on img at bounding box center [595, 279] width 42 height 29
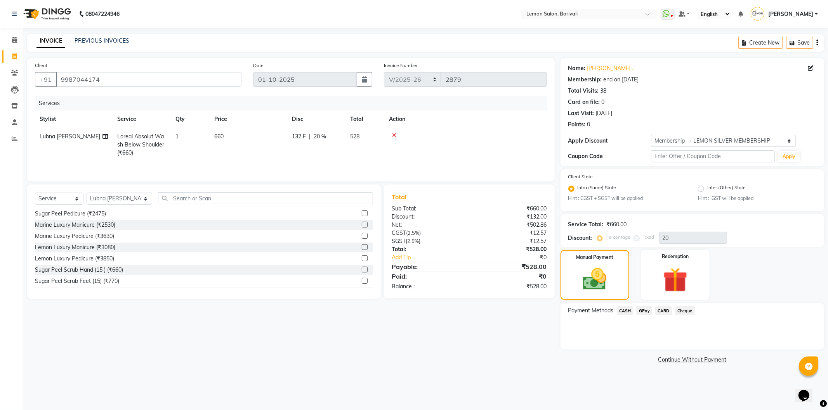
click at [645, 312] on span "GPay" at bounding box center [644, 311] width 16 height 9
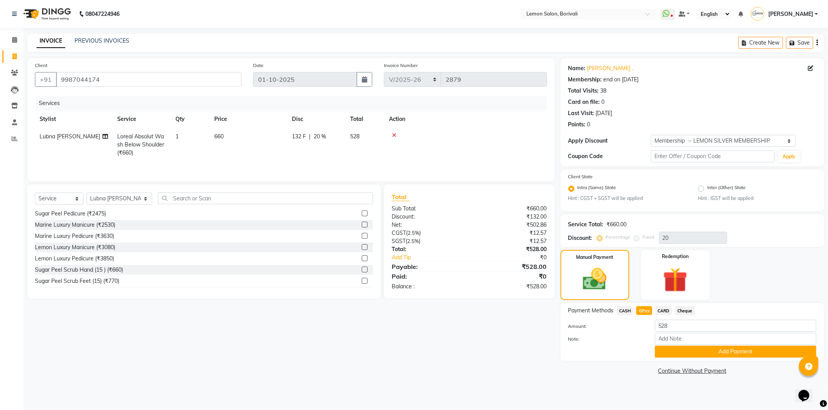
click at [710, 350] on button "Add Payment" at bounding box center [735, 352] width 161 height 12
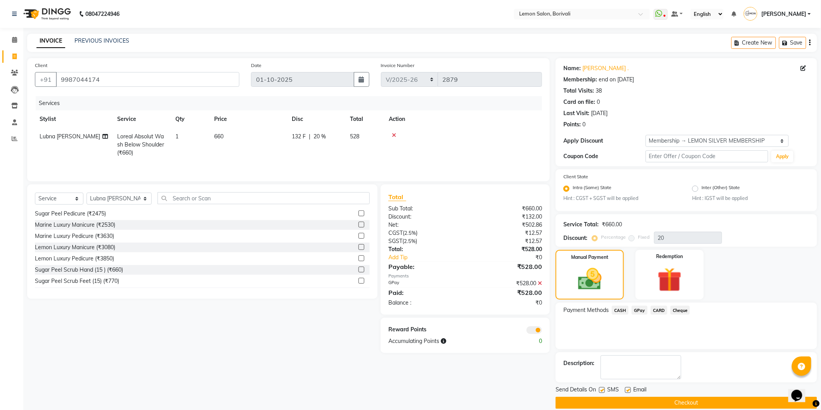
scroll to position [10, 0]
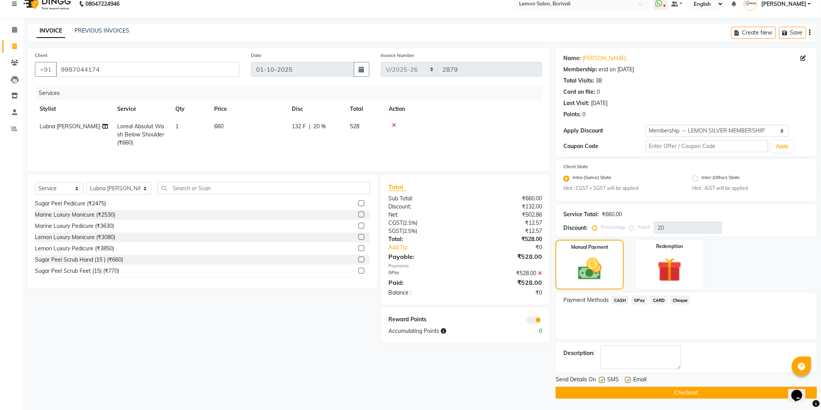
click at [670, 398] on button "Checkout" at bounding box center [687, 393] width 262 height 12
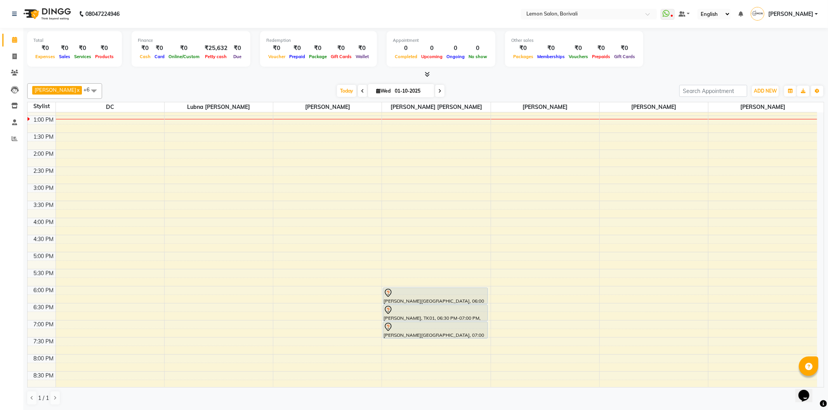
scroll to position [75, 0]
